Goal: Check status: Check status

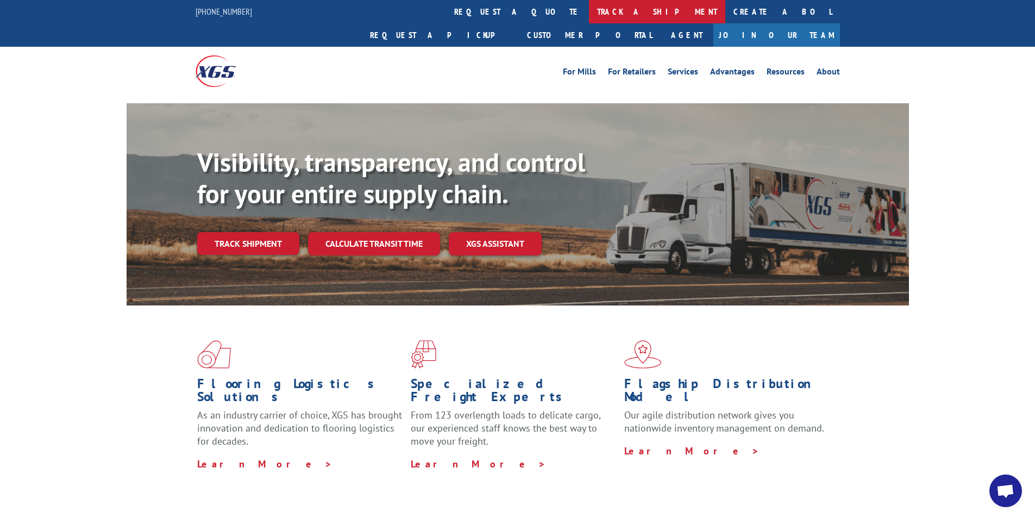
click at [589, 15] on link "track a shipment" at bounding box center [657, 11] width 136 height 23
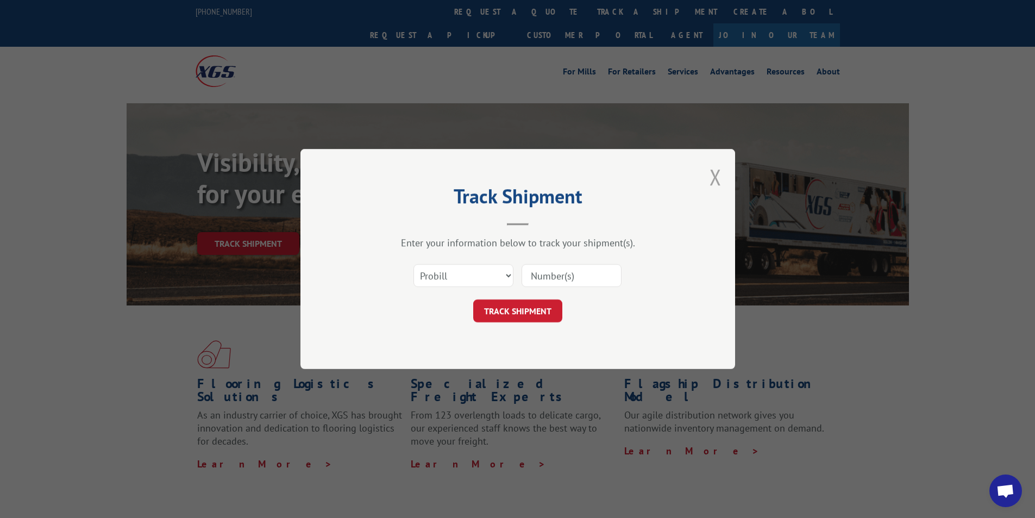
click at [713, 175] on button "Close modal" at bounding box center [715, 176] width 12 height 29
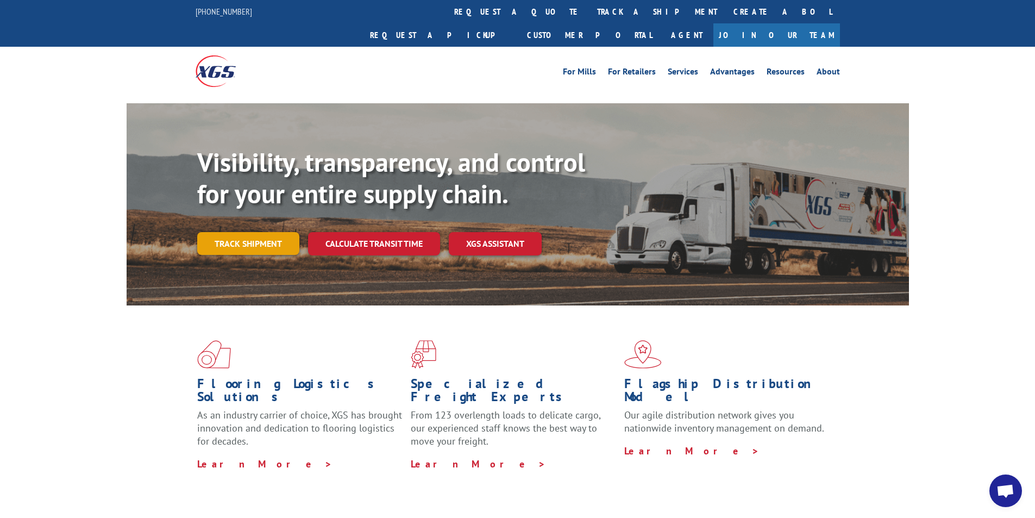
click at [260, 232] on link "Track shipment" at bounding box center [248, 243] width 102 height 23
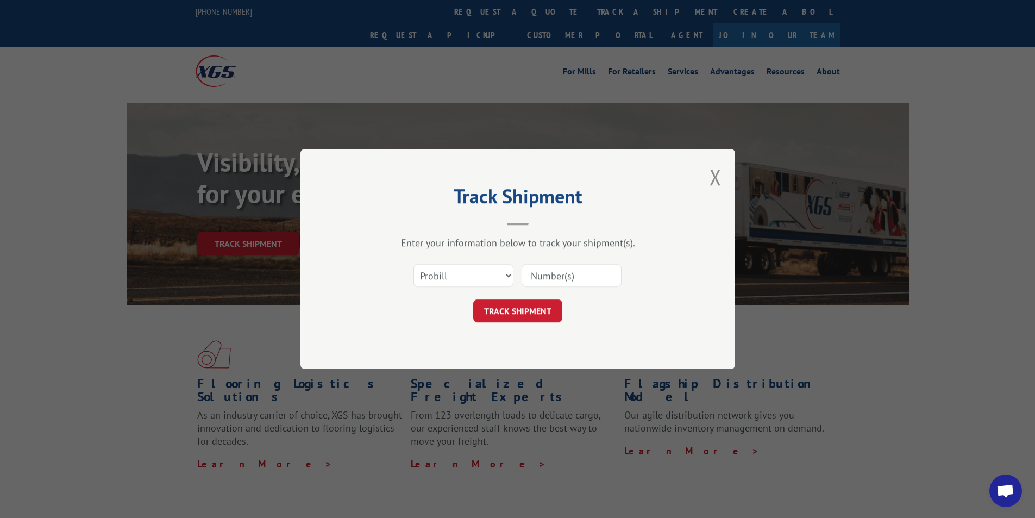
click at [575, 278] on input at bounding box center [571, 275] width 100 height 23
paste input "17429968"
type input "17429968"
click at [542, 301] on button "TRACK SHIPMENT" at bounding box center [517, 310] width 89 height 23
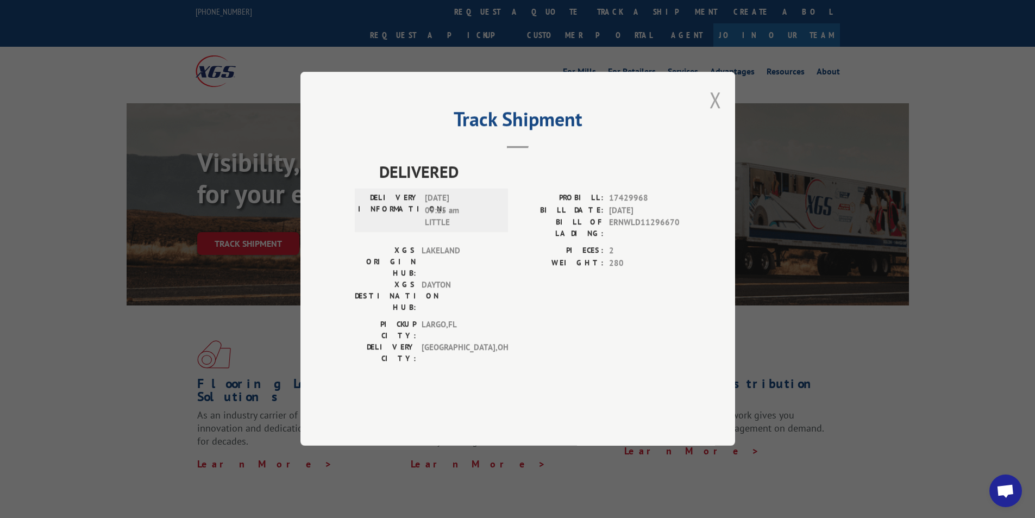
click at [714, 114] on button "Close modal" at bounding box center [715, 99] width 12 height 29
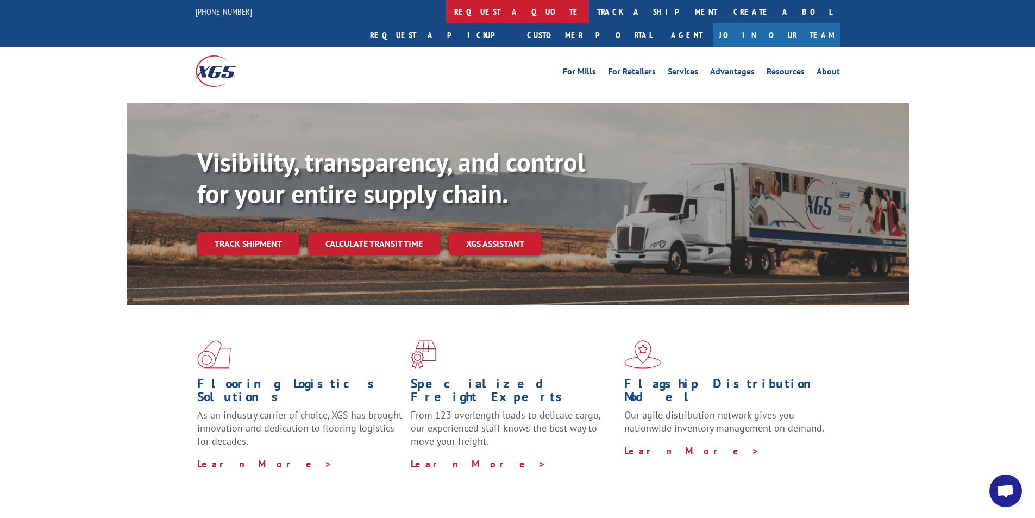
click at [446, 17] on link "request a quote" at bounding box center [517, 11] width 143 height 23
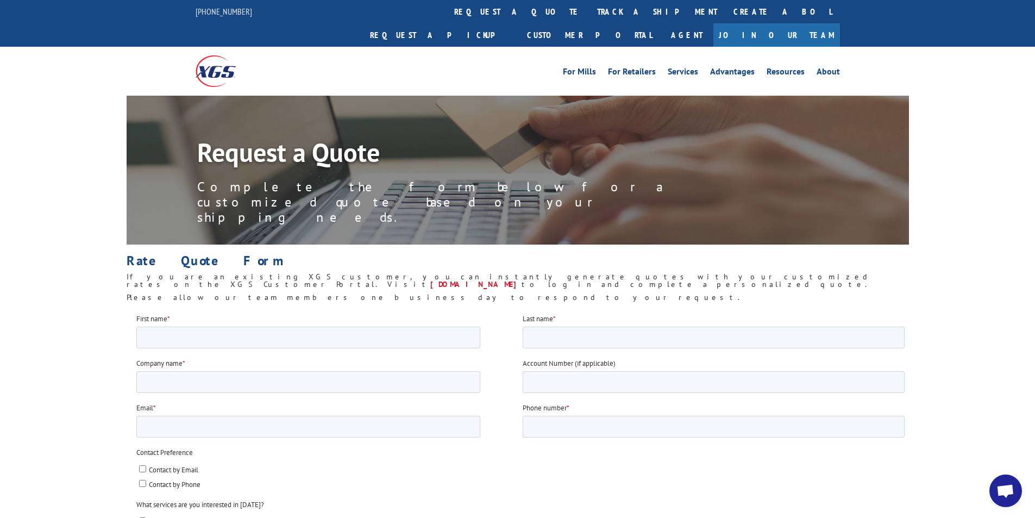
click at [215, 55] on img at bounding box center [216, 70] width 40 height 31
